Goal: Information Seeking & Learning: Find specific fact

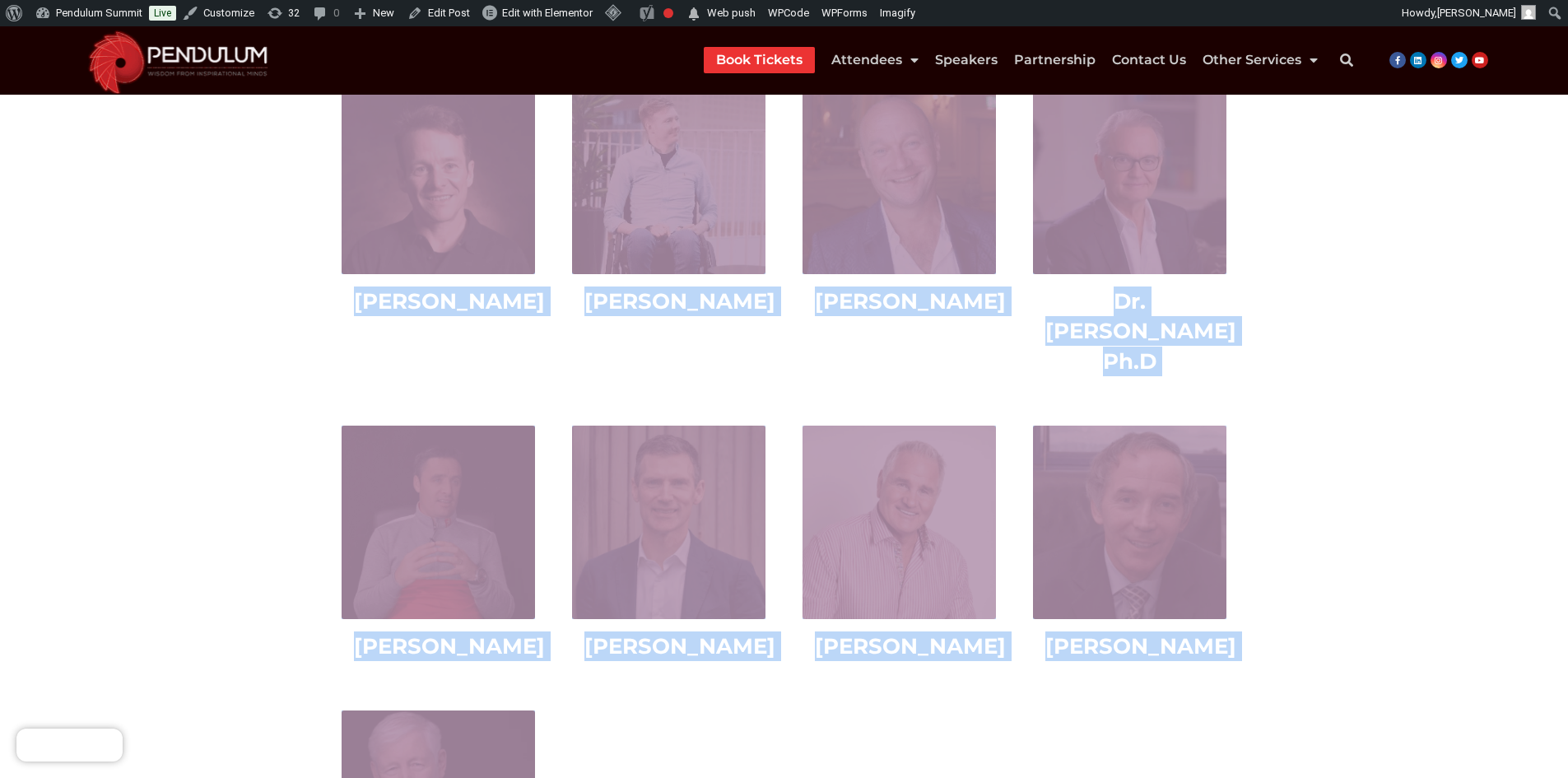
scroll to position [4200, 0]
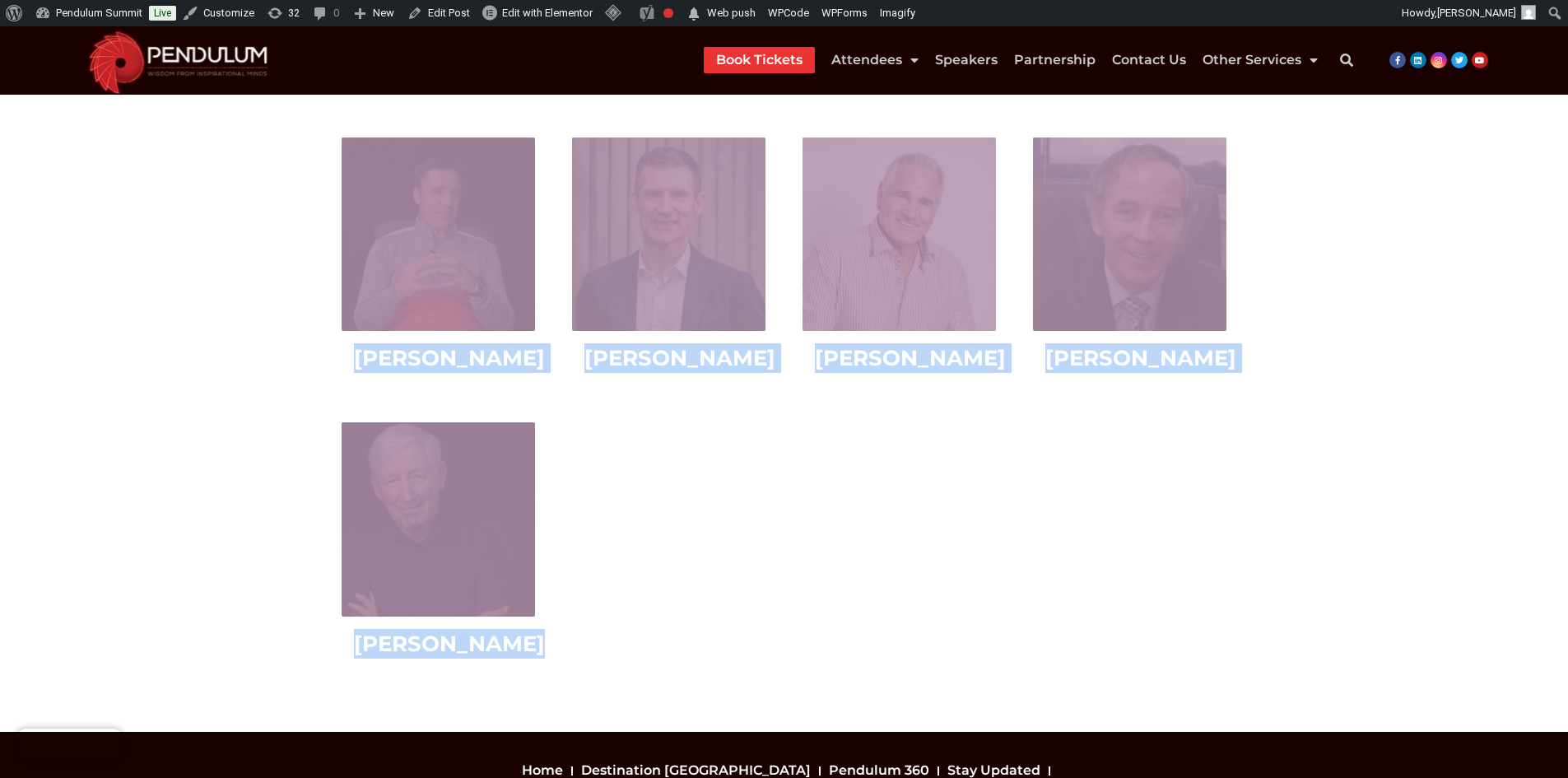
drag, startPoint x: 323, startPoint y: 581, endPoint x: 885, endPoint y: 477, distance: 571.5
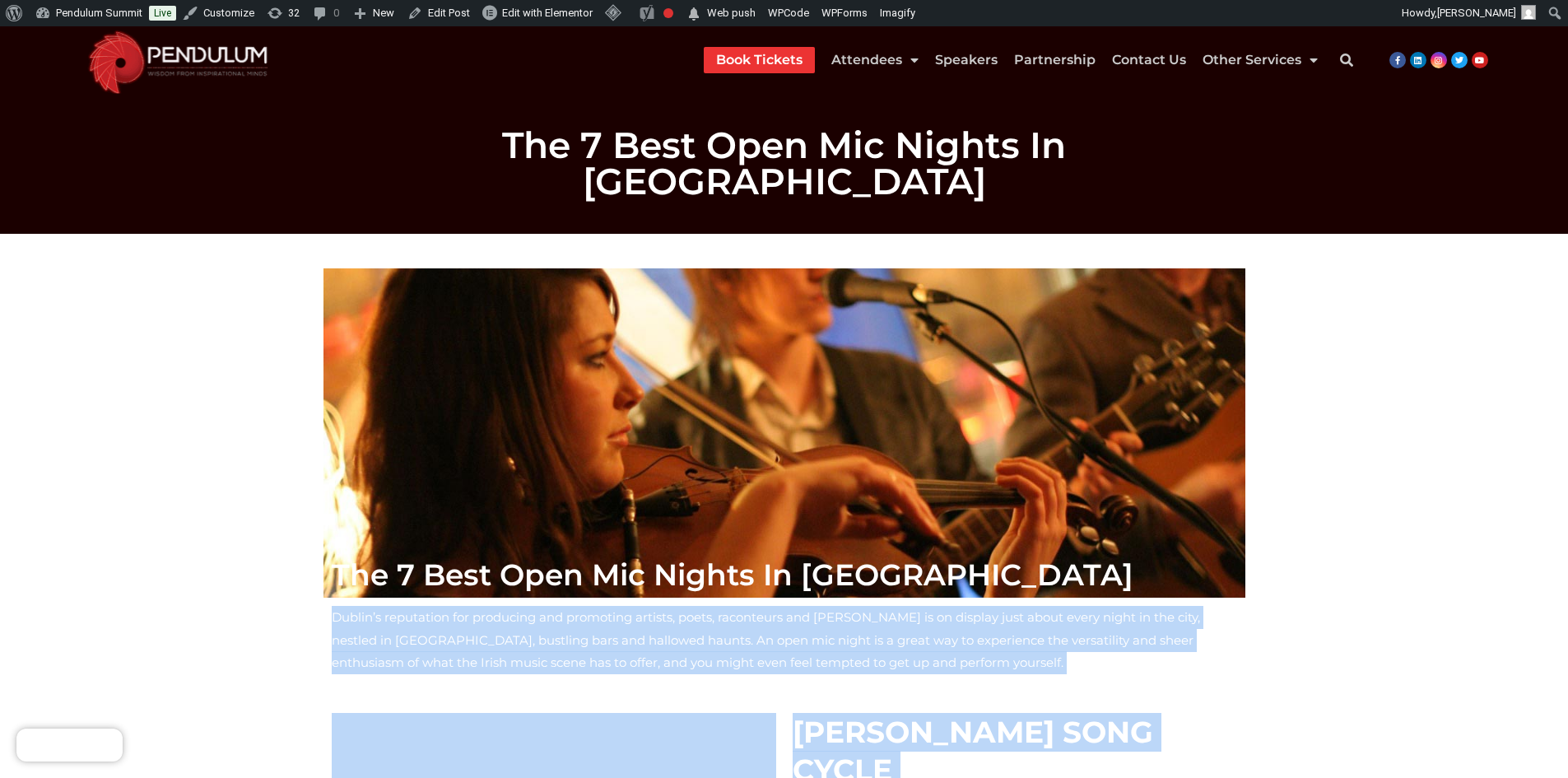
scroll to position [0, 0]
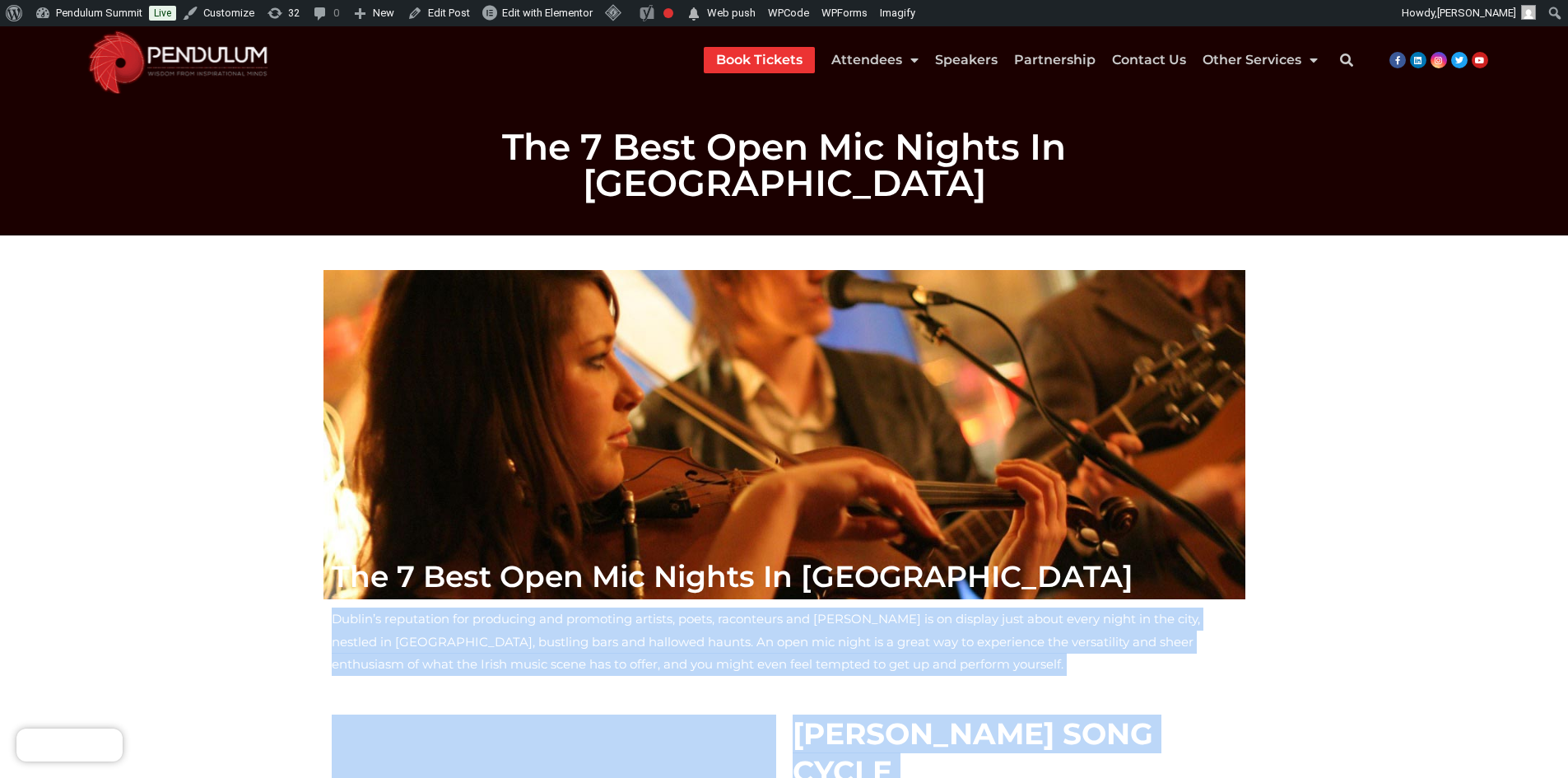
copy div "Loremi’d sitametcon adi elitseddo eiu temporinc utlabor, etdol, magnaaliqu eni …"
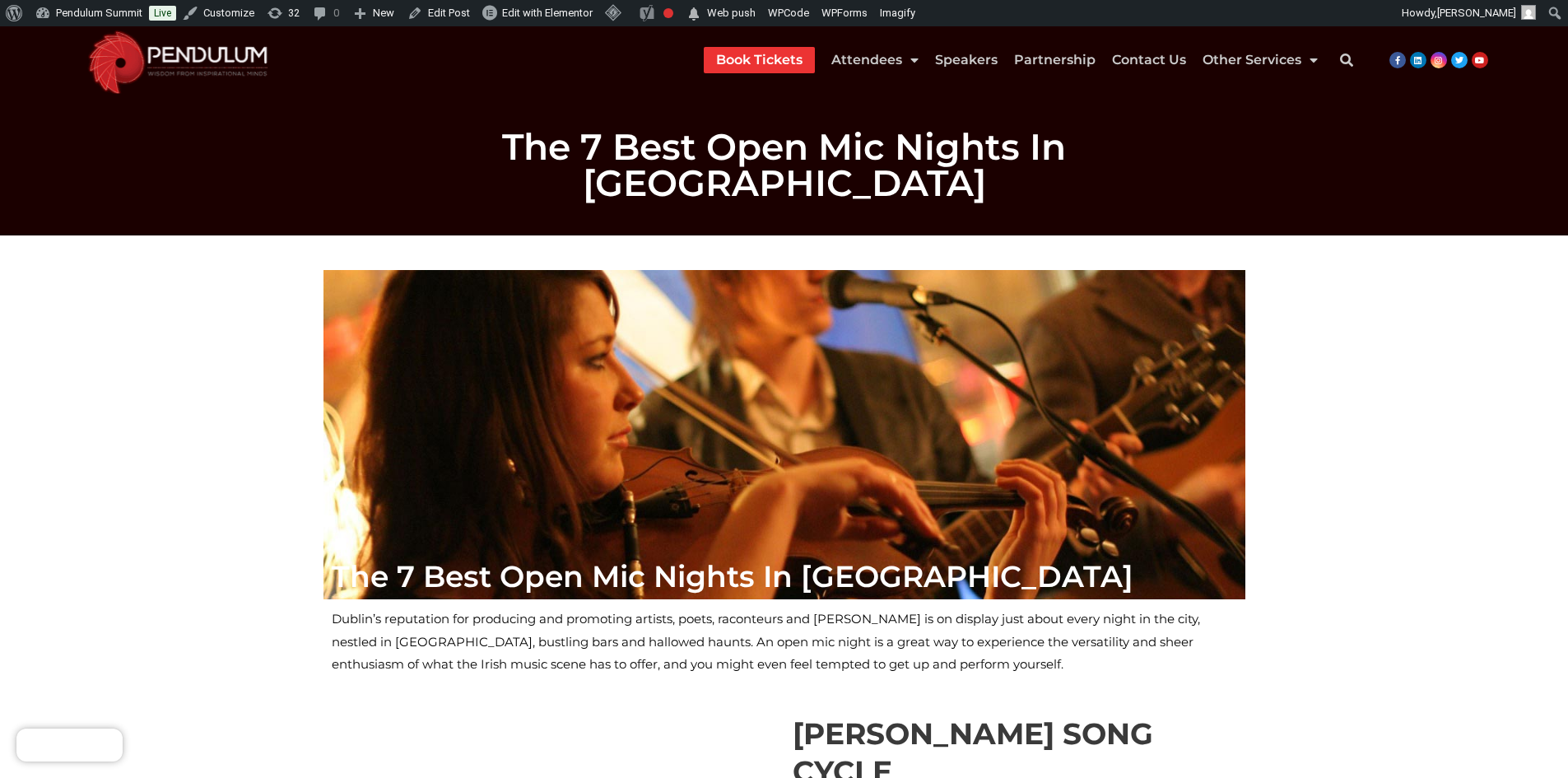
click at [1110, 665] on div "Dublin’s reputation for producing and promoting artists, poets, raconteurs and …" at bounding box center [784, 652] width 921 height 107
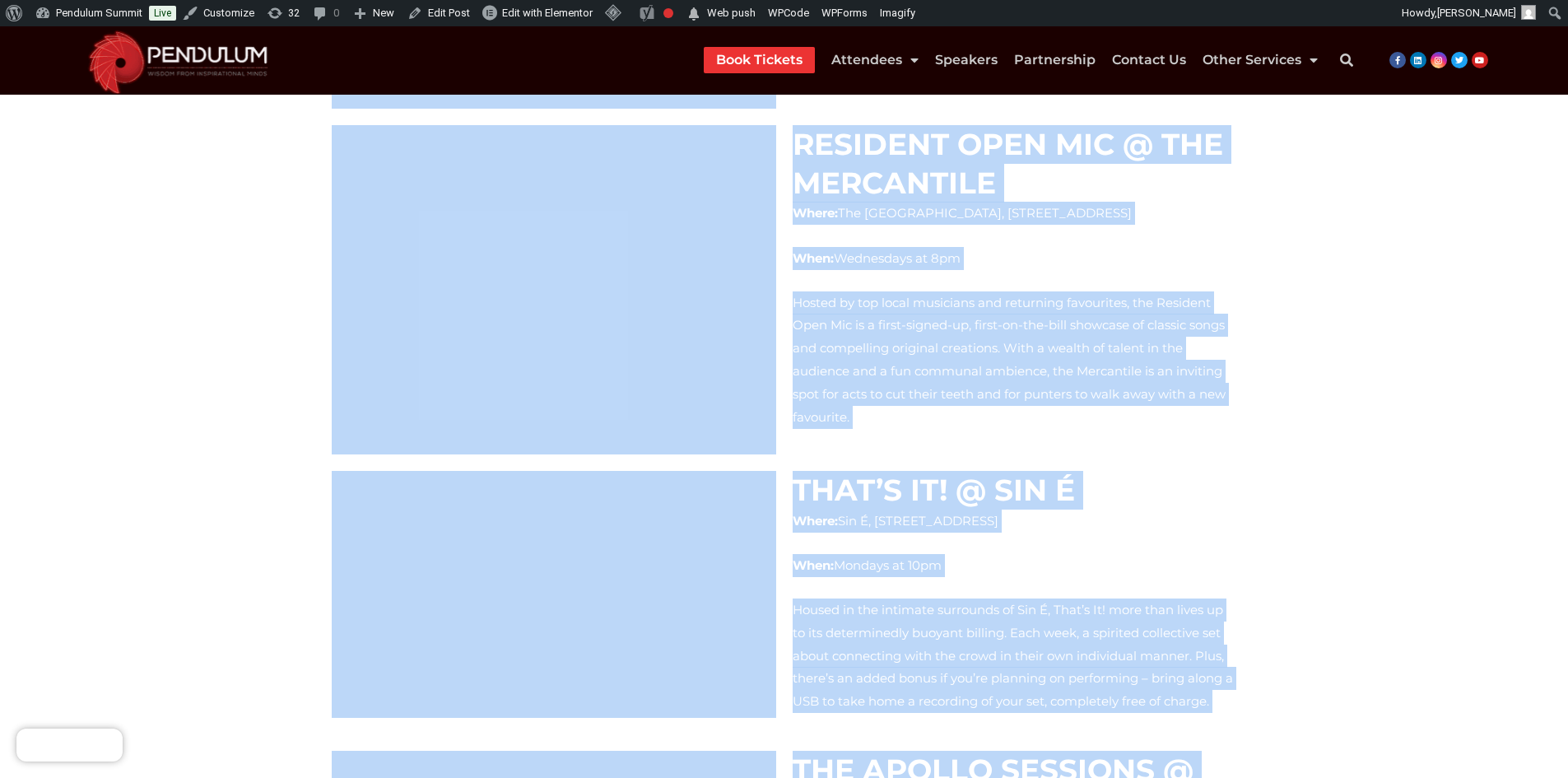
scroll to position [1309, 0]
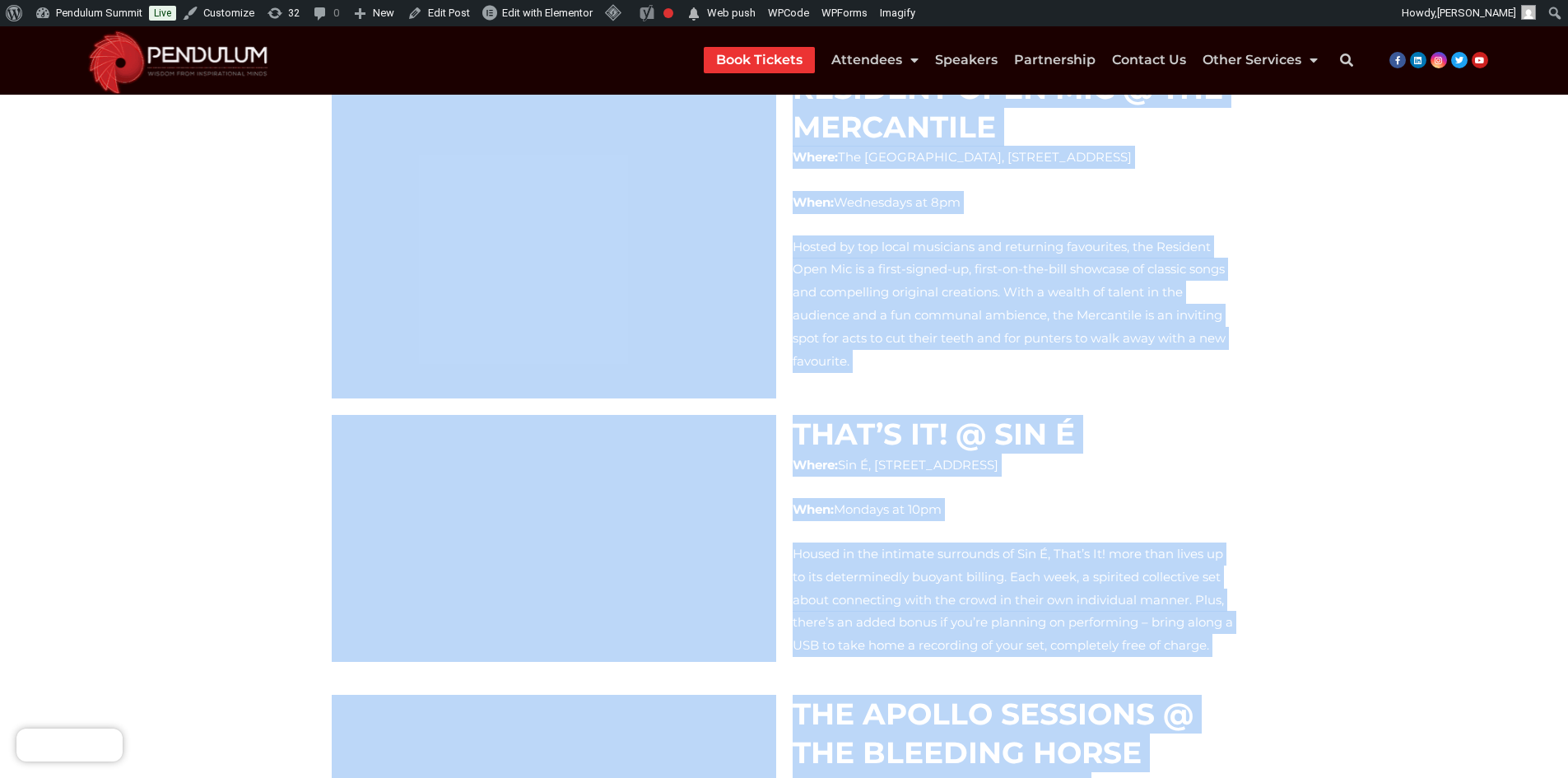
drag, startPoint x: 320, startPoint y: 585, endPoint x: 1540, endPoint y: 415, distance: 1231.8
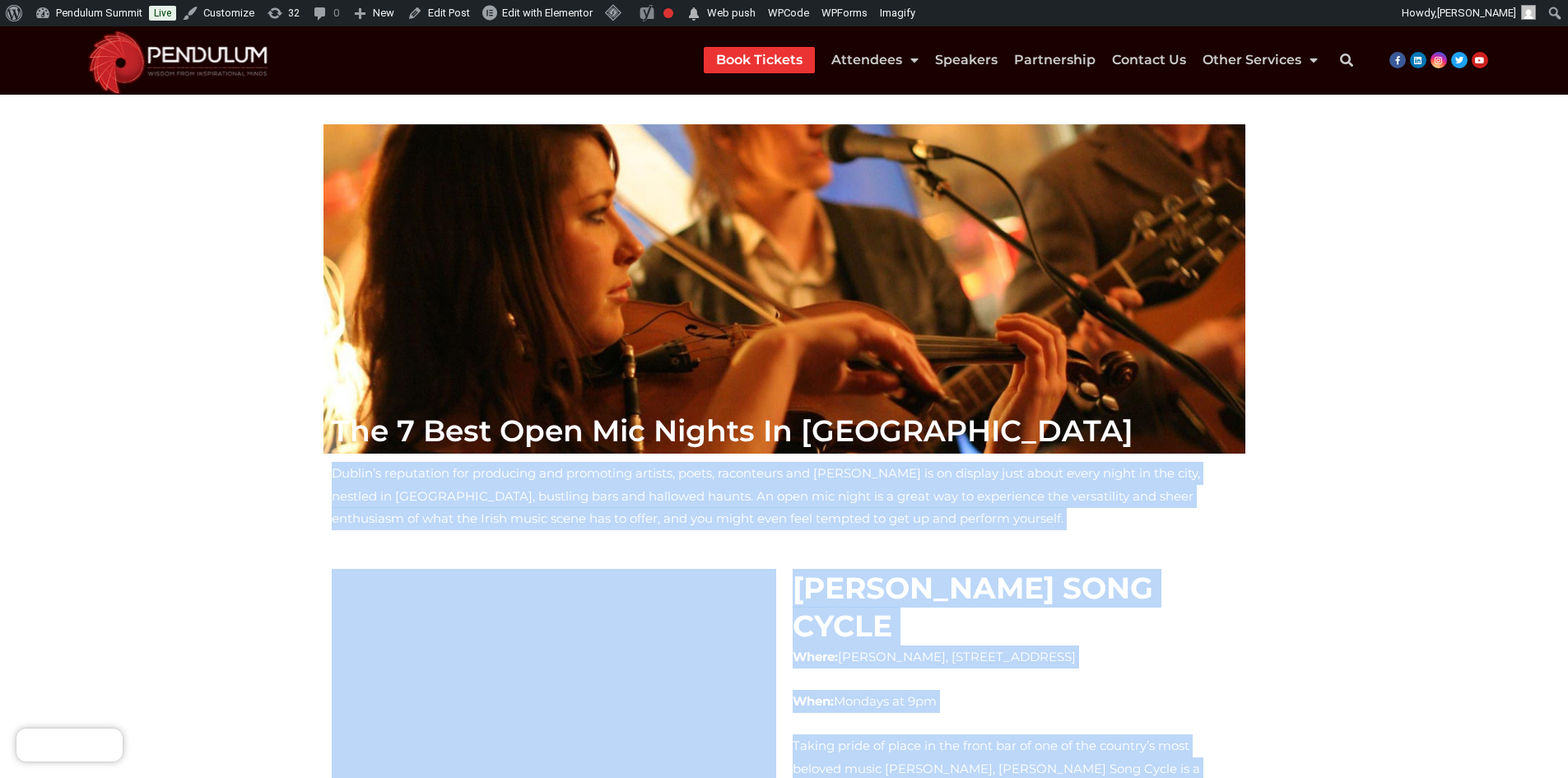
scroll to position [0, 0]
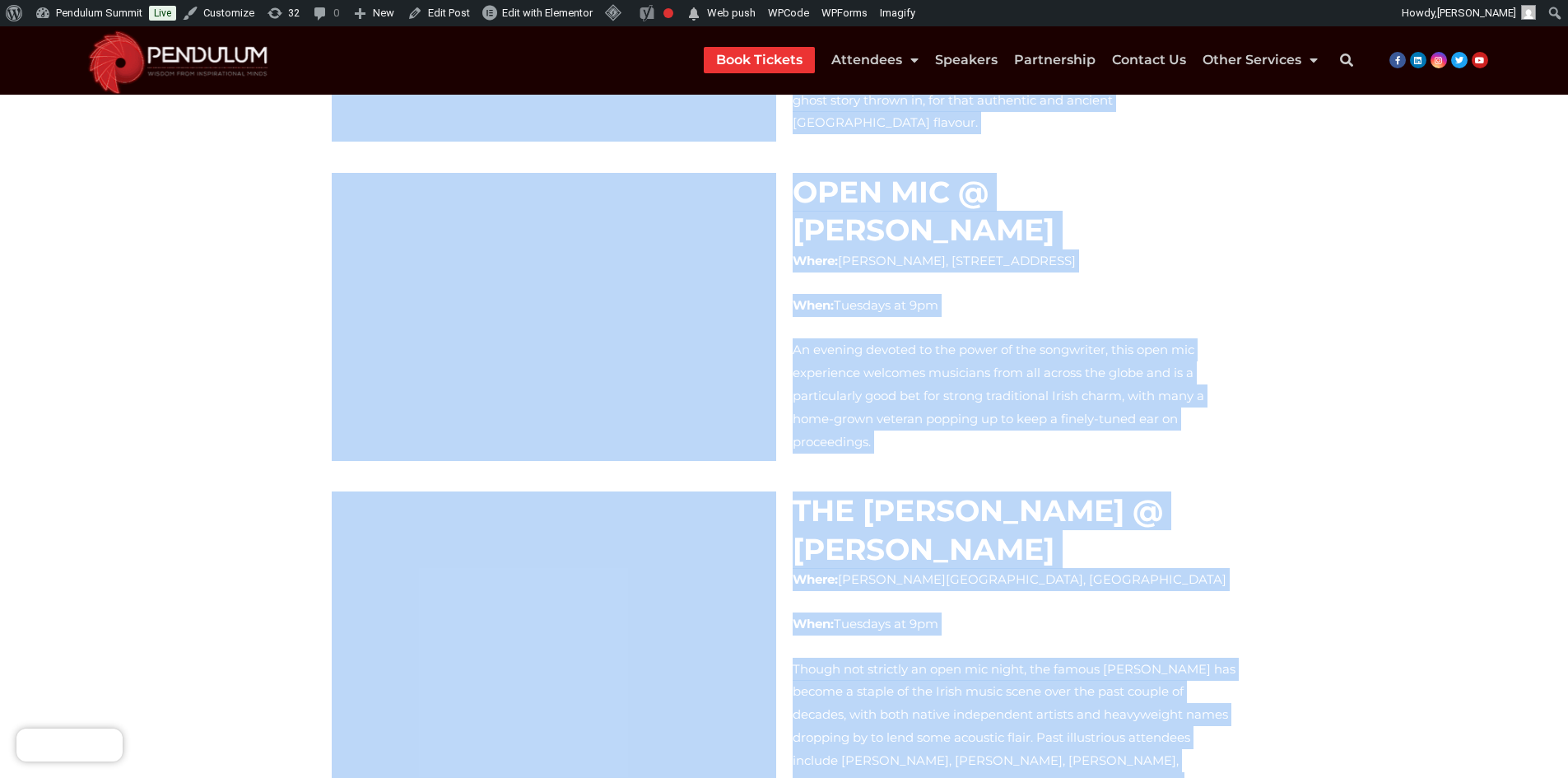
scroll to position [2161, 0]
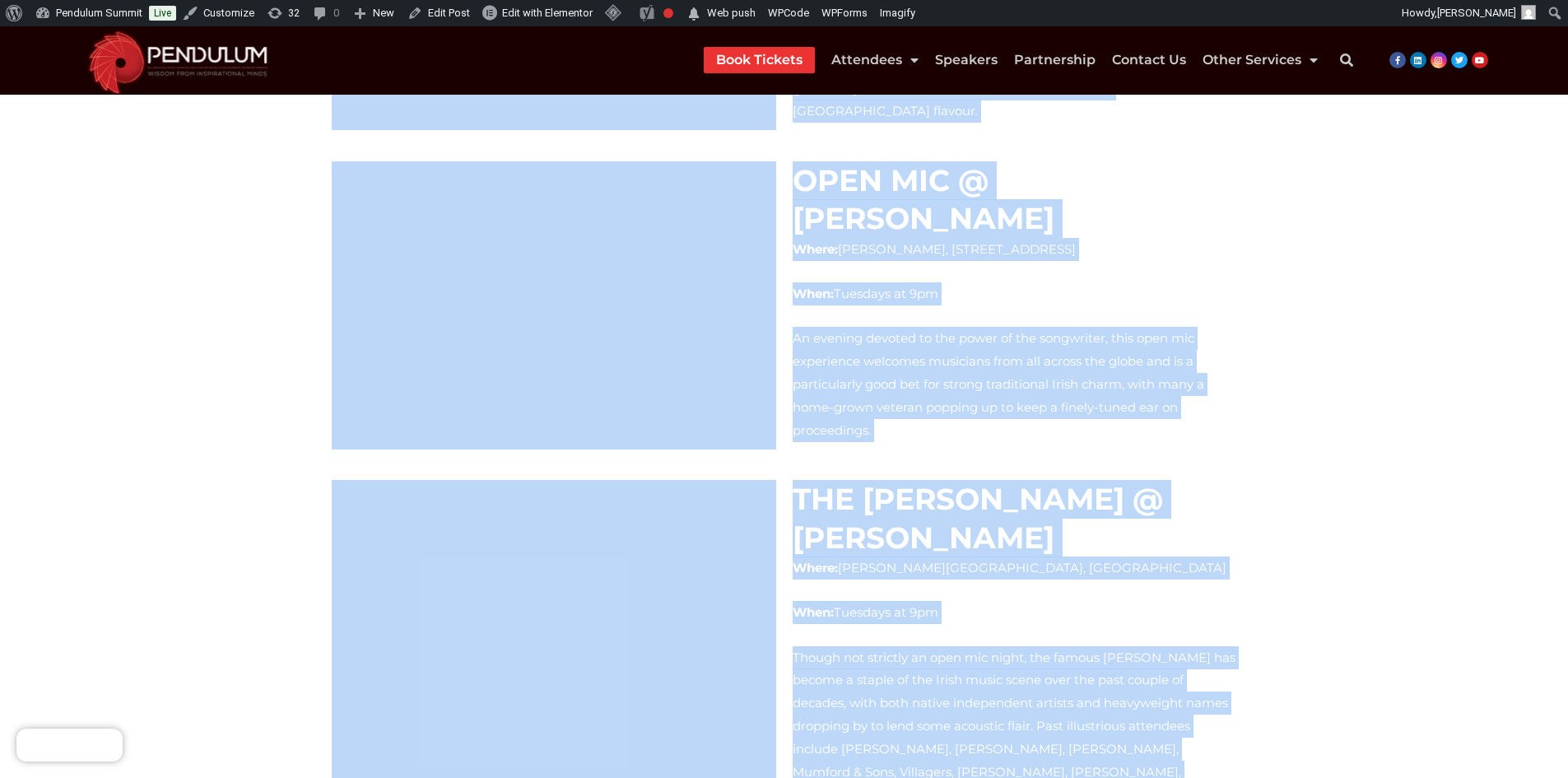
drag, startPoint x: 333, startPoint y: 582, endPoint x: 1080, endPoint y: 661, distance: 751.2
click at [1080, 661] on div "The 7 Best Open Mic Nights In [GEOGRAPHIC_DATA] [GEOGRAPHIC_DATA]’s reputation …" at bounding box center [784, 422] width 921 height 4628
copy div "Loremi’d sitametcon adi elitseddo eiu temporinc utlabor, etdol, magnaaliqu eni …"
click at [1384, 551] on section "The 7 Best Open Mic Nights In [GEOGRAPHIC_DATA] [GEOGRAPHIC_DATA]’s reputation …" at bounding box center [784, 422] width 1568 height 4696
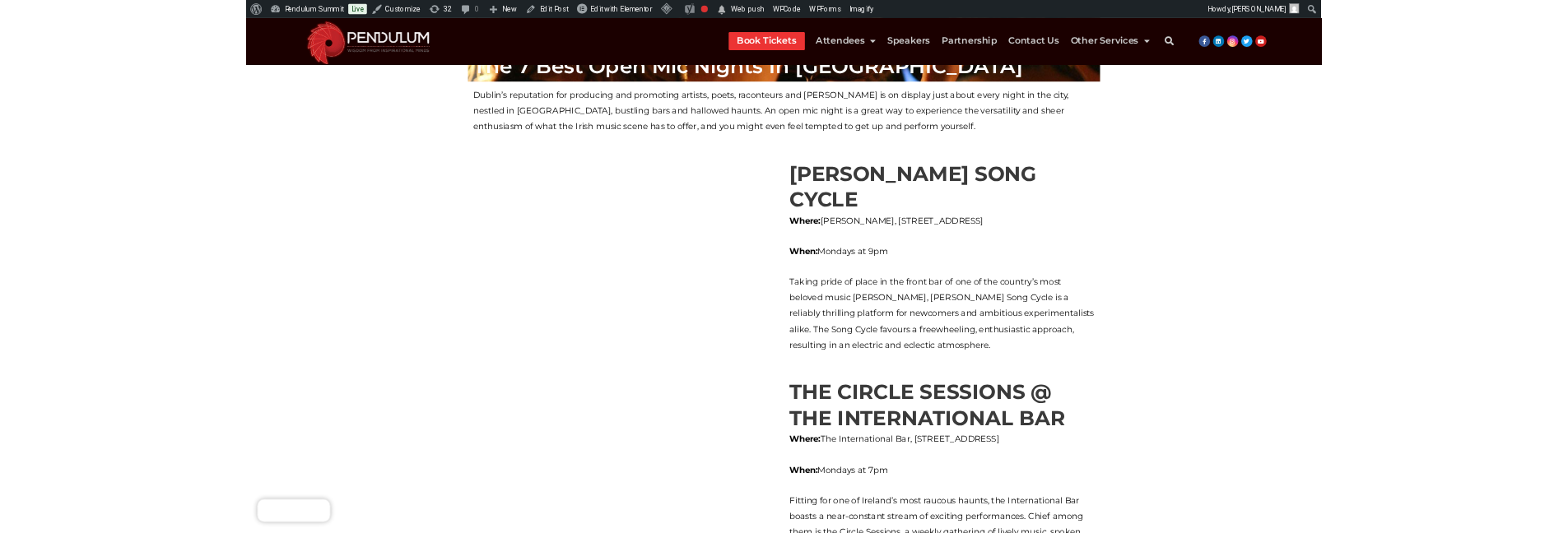
scroll to position [411, 0]
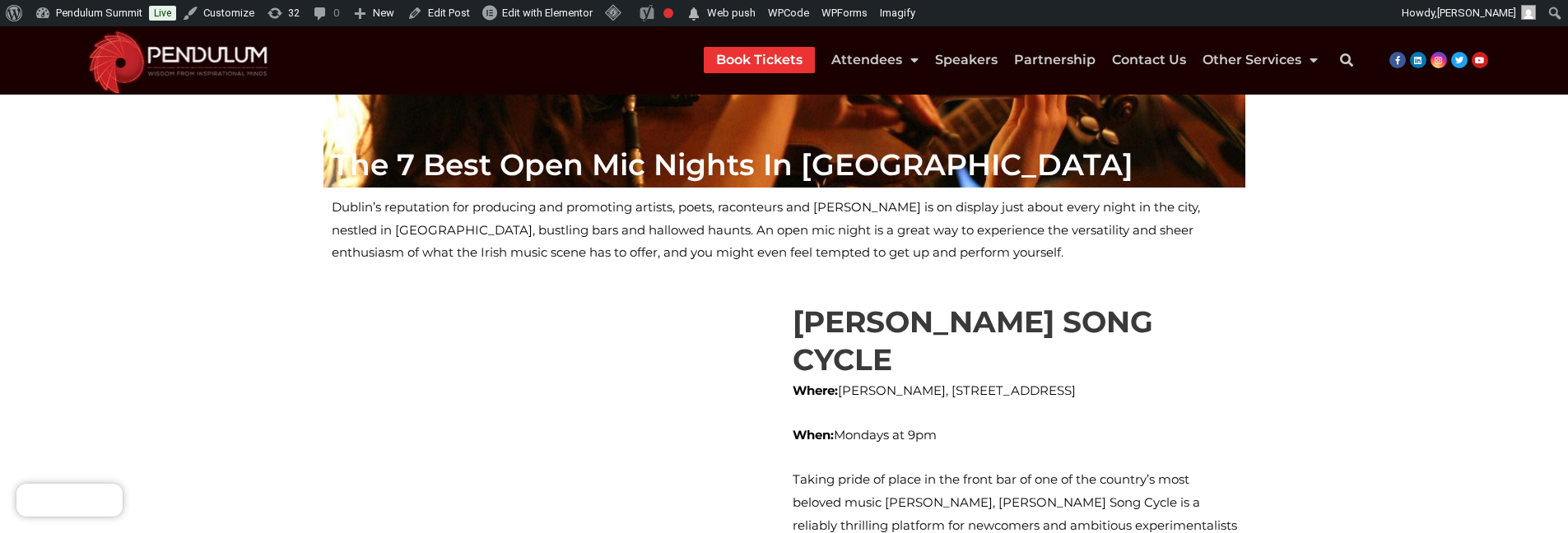
click at [1071, 222] on p "Dublin’s reputation for producing and promoting artists, poets, raconteurs and …" at bounding box center [784, 231] width 906 height 69
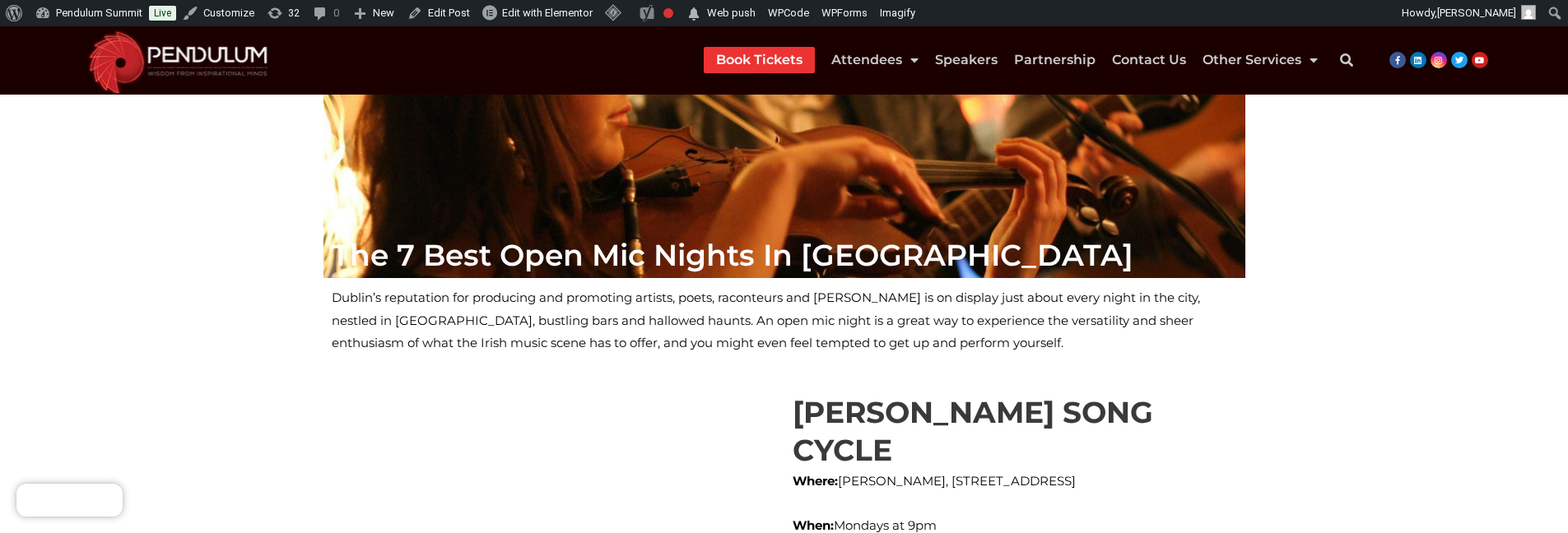
scroll to position [266, 0]
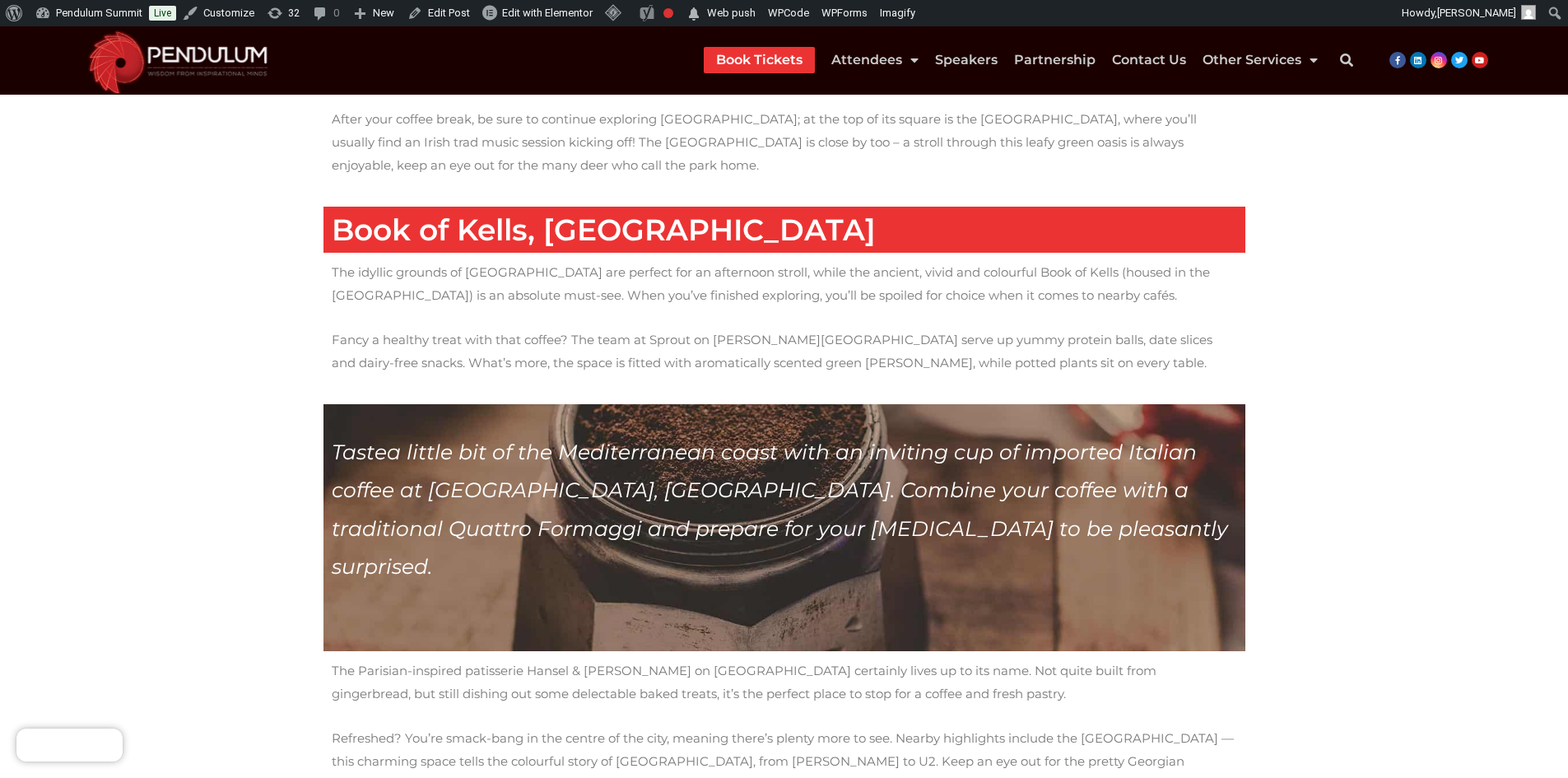
scroll to position [1739, 0]
